Goal: Information Seeking & Learning: Check status

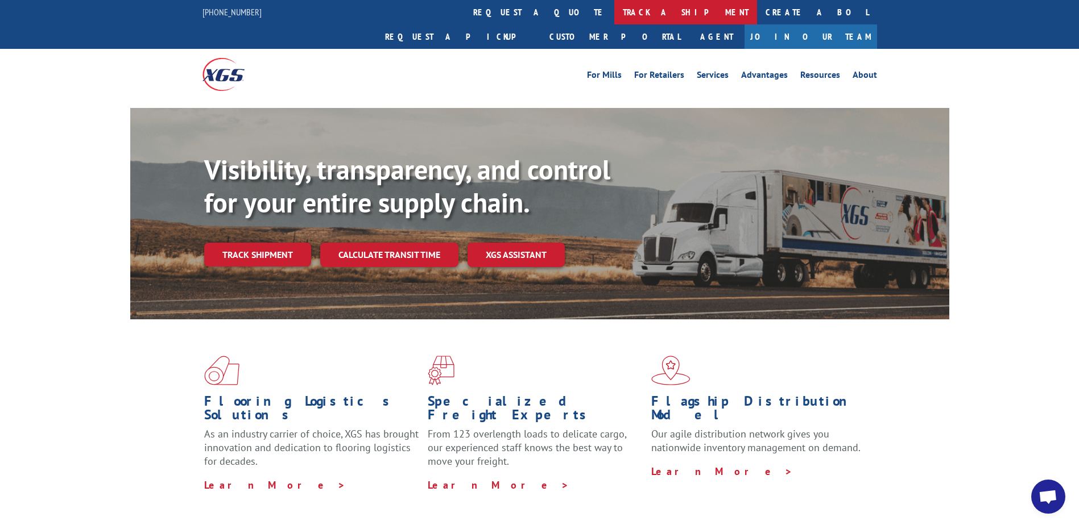
click at [614, 12] on link "track a shipment" at bounding box center [685, 12] width 143 height 24
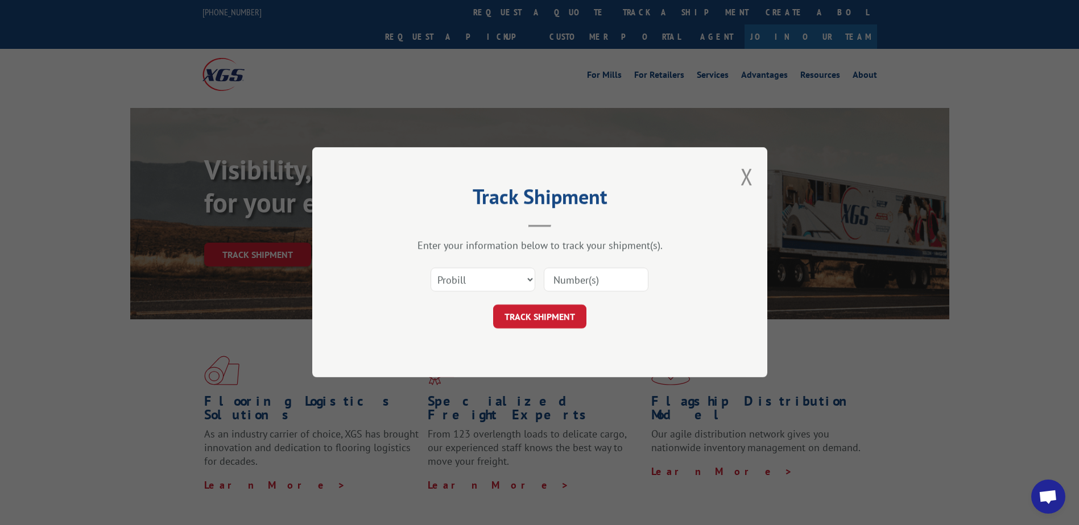
click at [581, 283] on input at bounding box center [596, 280] width 105 height 24
type input "16584566"
click at [560, 316] on button "TRACK SHIPMENT" at bounding box center [539, 317] width 93 height 24
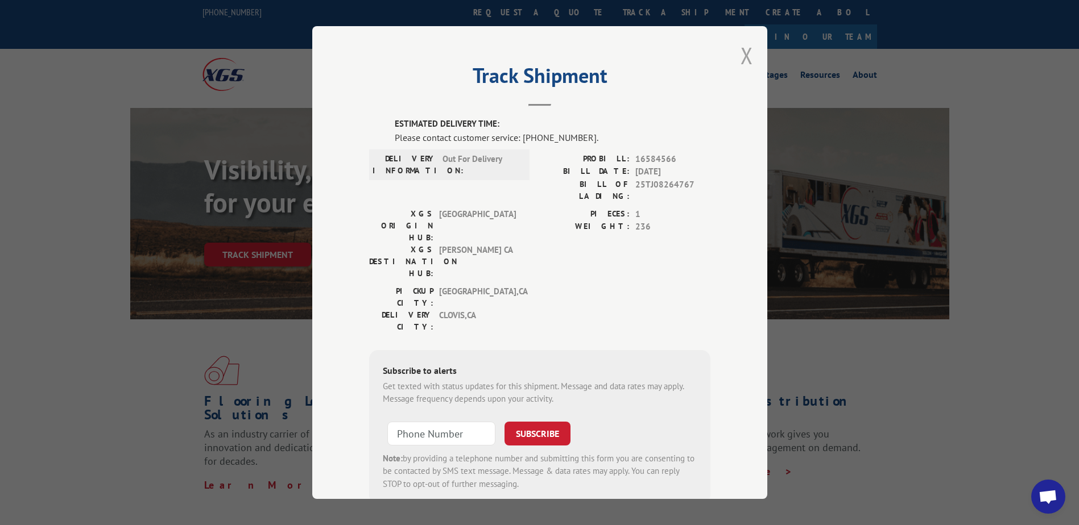
click at [746, 55] on button "Close modal" at bounding box center [746, 55] width 13 height 30
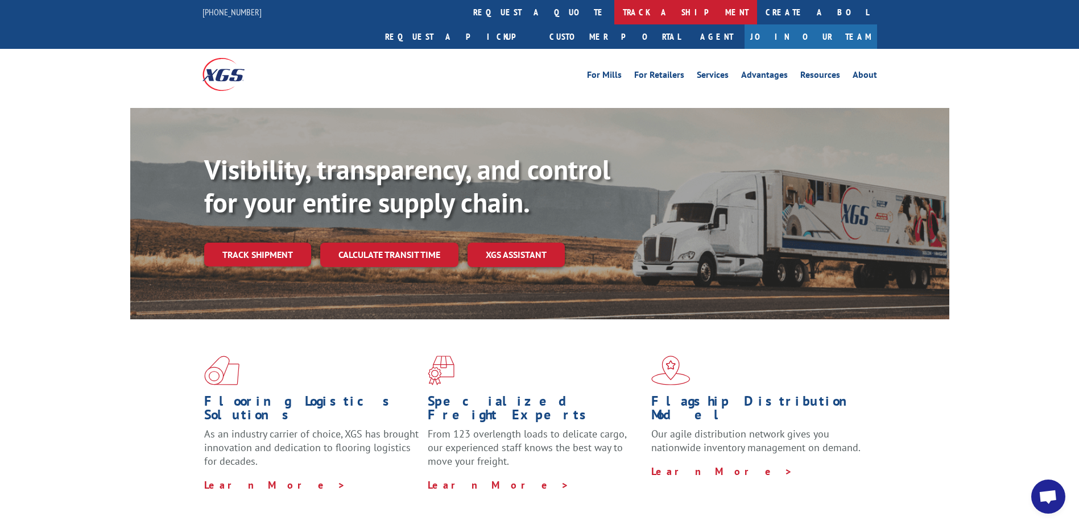
click at [614, 15] on link "track a shipment" at bounding box center [685, 12] width 143 height 24
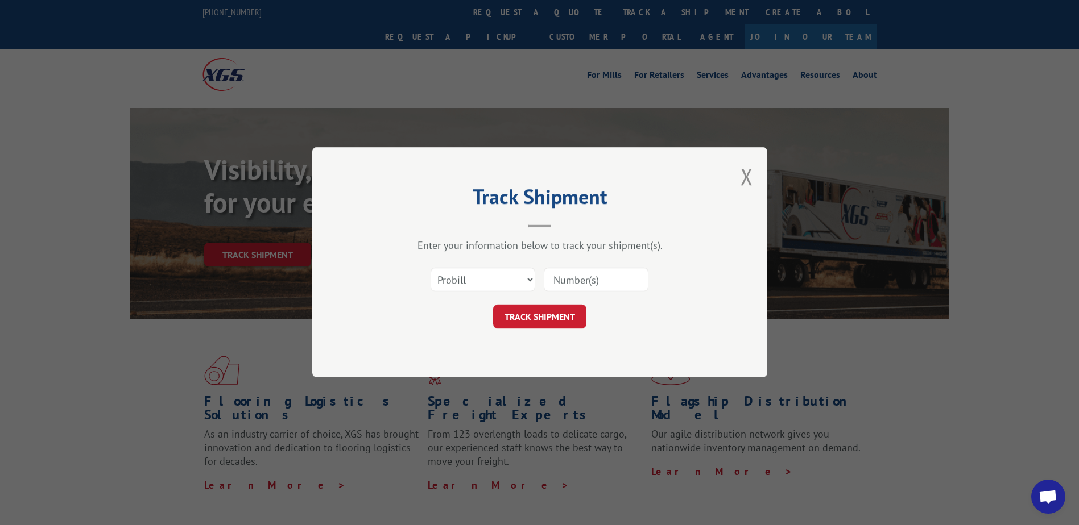
click at [574, 278] on input at bounding box center [596, 280] width 105 height 24
type input "16584579"
click at [568, 310] on button "TRACK SHIPMENT" at bounding box center [539, 317] width 93 height 24
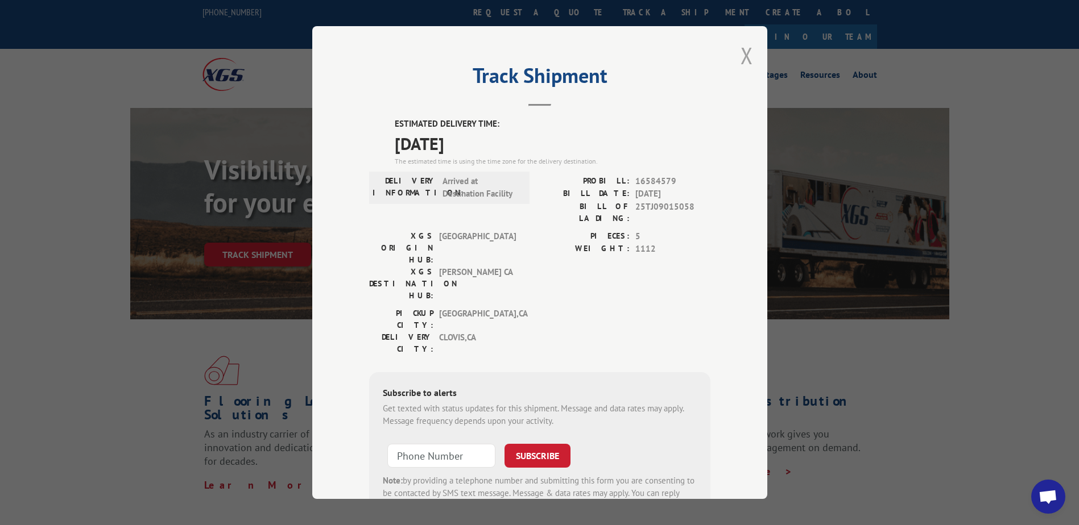
click at [744, 58] on button "Close modal" at bounding box center [746, 55] width 13 height 30
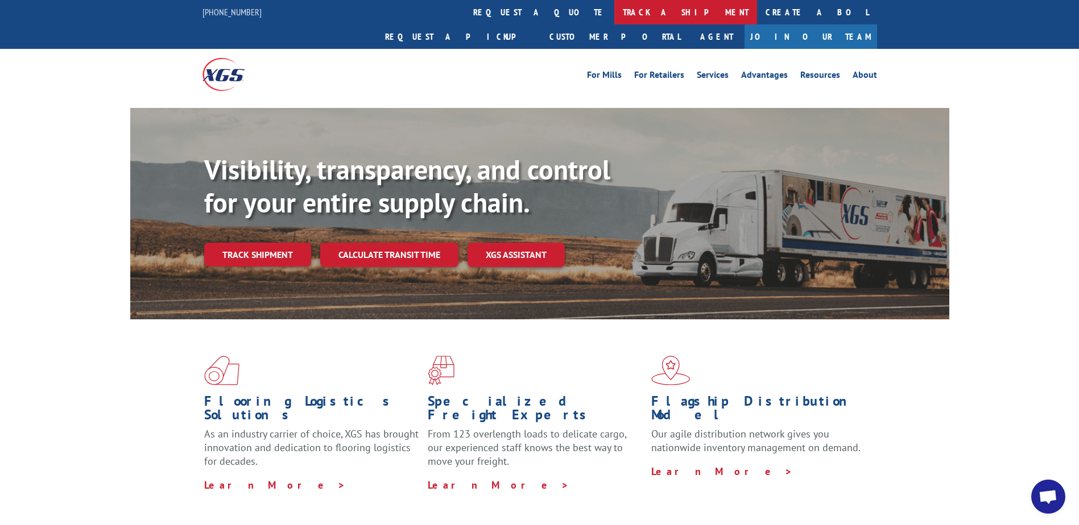
click at [614, 6] on link "track a shipment" at bounding box center [685, 12] width 143 height 24
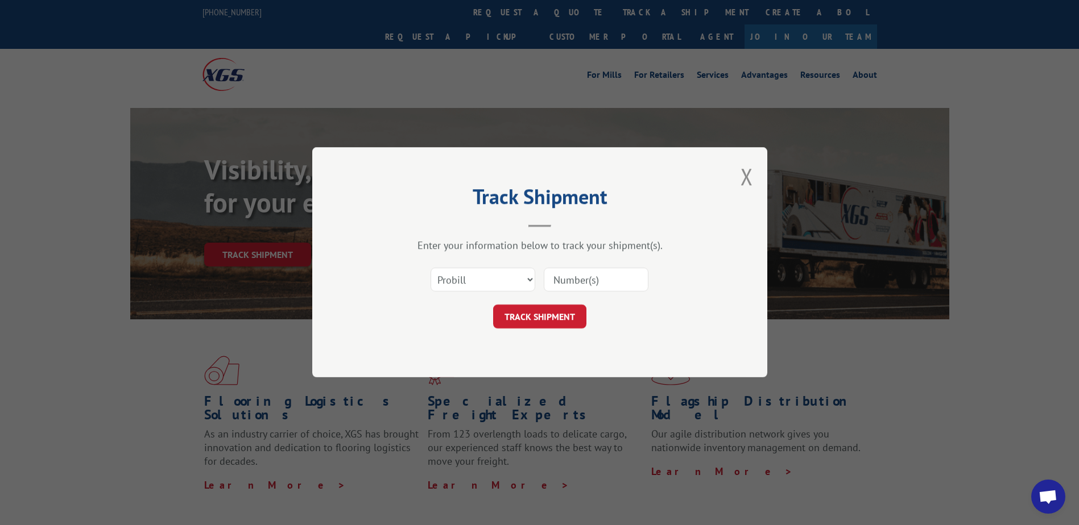
click at [573, 291] on input at bounding box center [596, 280] width 105 height 24
type input "16584585"
click at [563, 306] on button "TRACK SHIPMENT" at bounding box center [539, 317] width 93 height 24
